Goal: Task Accomplishment & Management: Manage account settings

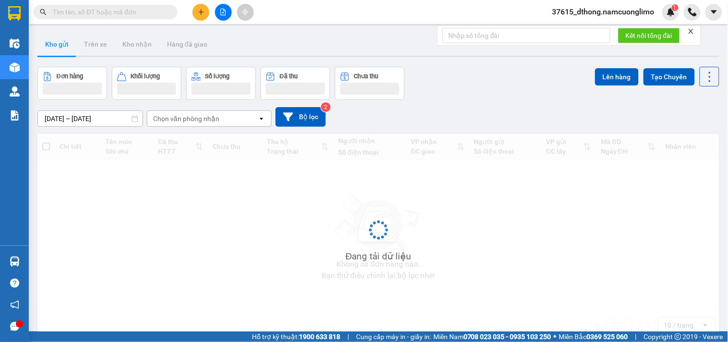
click at [632, 15] on span "37615_dthong.namcuonglimo" at bounding box center [604, 12] width 118 height 12
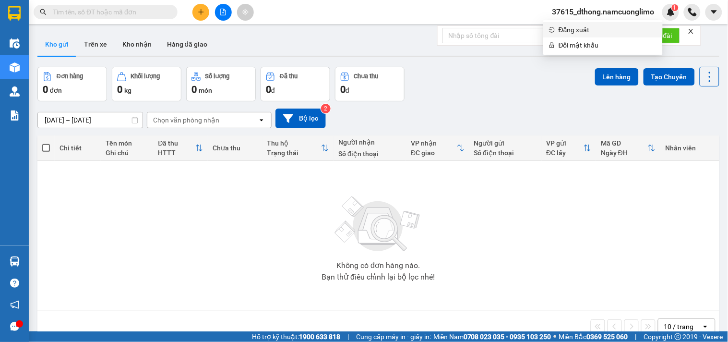
click at [580, 33] on span "Đăng xuất" at bounding box center [608, 29] width 98 height 11
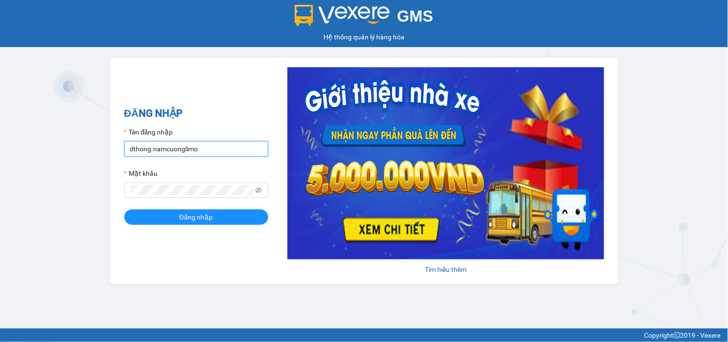
click at [203, 149] on input "dthong.namcuonglimo" at bounding box center [196, 148] width 144 height 15
type input "anhlt.namcuonglimo"
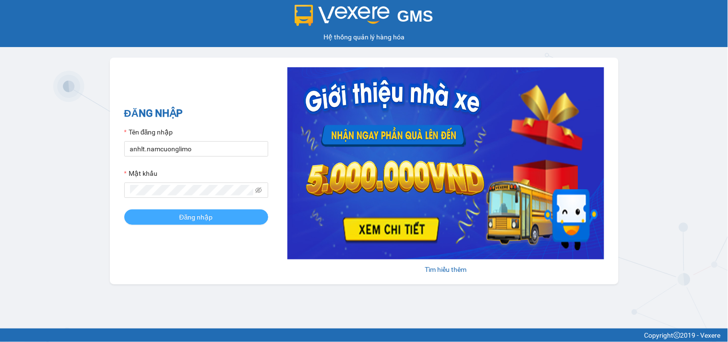
click at [188, 222] on span "Đăng nhập" at bounding box center [197, 217] width 34 height 11
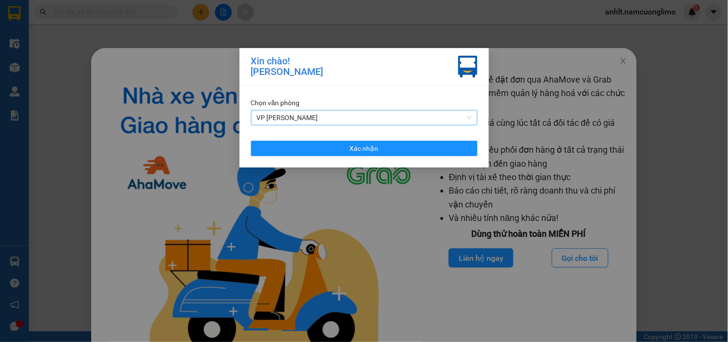
click at [307, 122] on span "VP [PERSON_NAME]" at bounding box center [364, 117] width 215 height 14
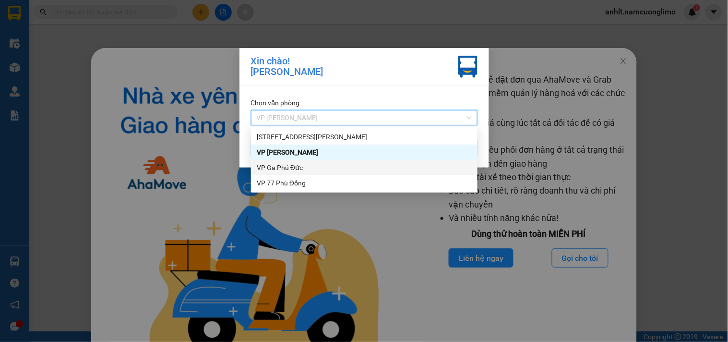
click at [289, 169] on div "VP Ga Phủ Đức" at bounding box center [364, 167] width 215 height 11
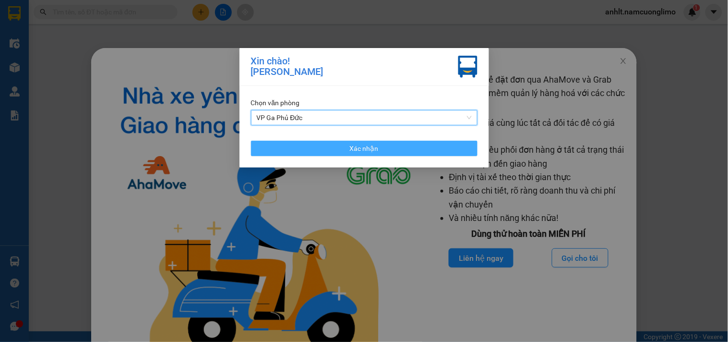
click at [338, 146] on button "Xác nhận" at bounding box center [364, 148] width 227 height 15
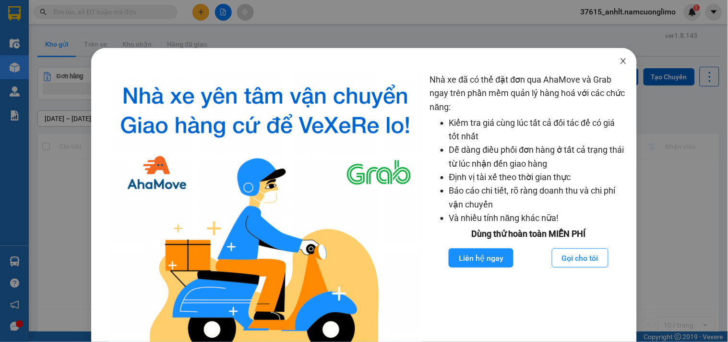
click at [621, 61] on icon "close" at bounding box center [623, 61] width 5 height 6
